Goal: Transaction & Acquisition: Purchase product/service

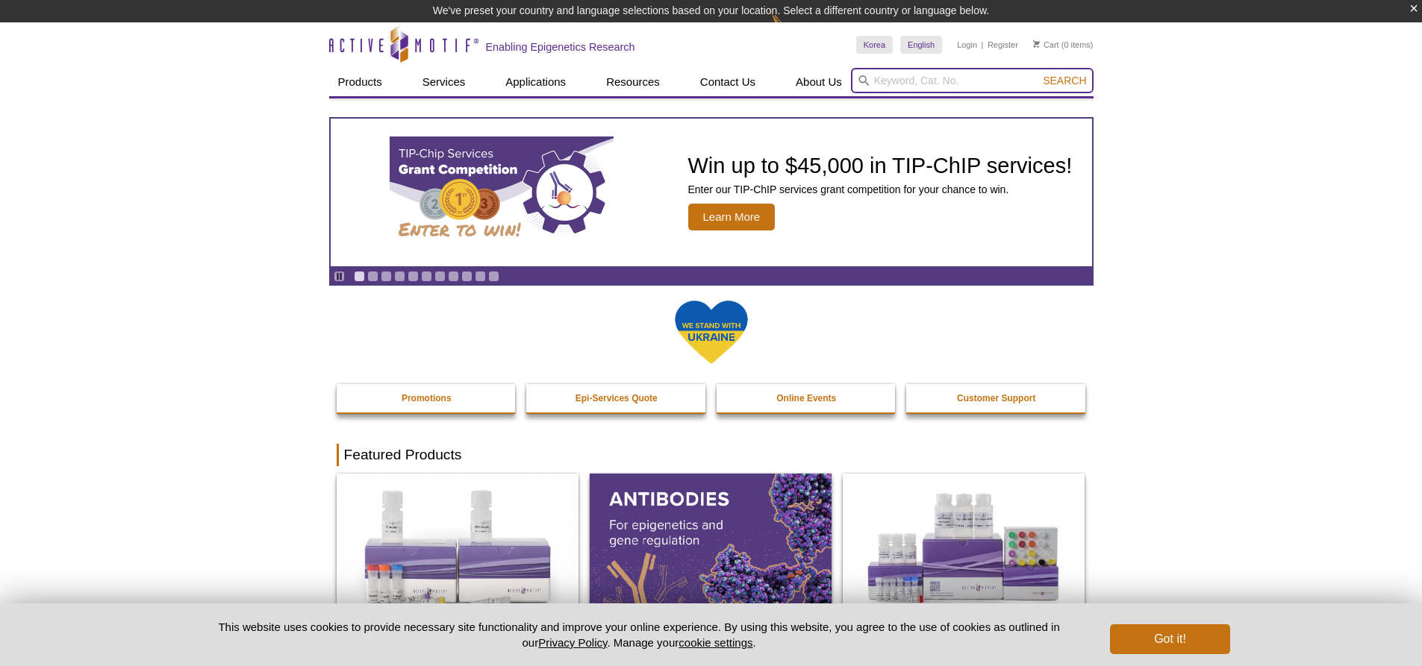
click at [879, 74] on input "search" at bounding box center [972, 80] width 243 height 25
type input "39239"
click at [1038, 74] on button "Search" at bounding box center [1064, 80] width 52 height 13
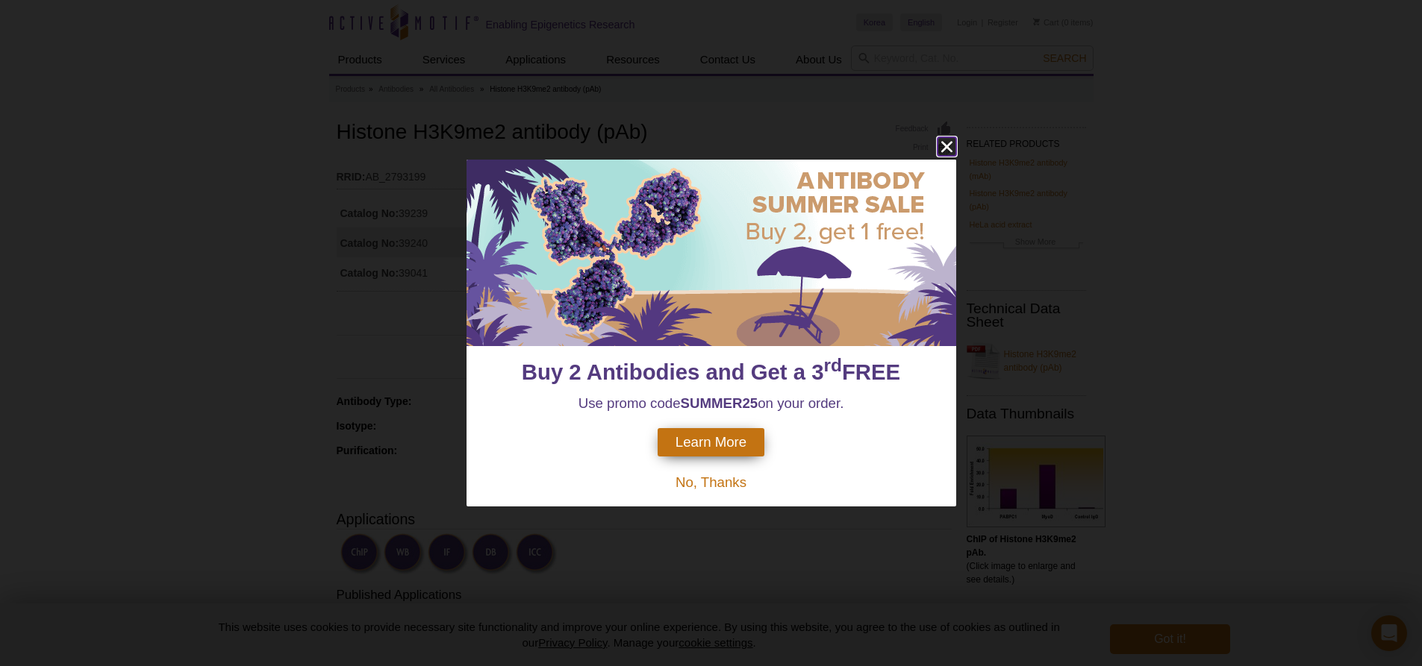
click at [951, 146] on icon "close" at bounding box center [946, 146] width 19 height 19
